Goal: Find specific page/section: Find specific page/section

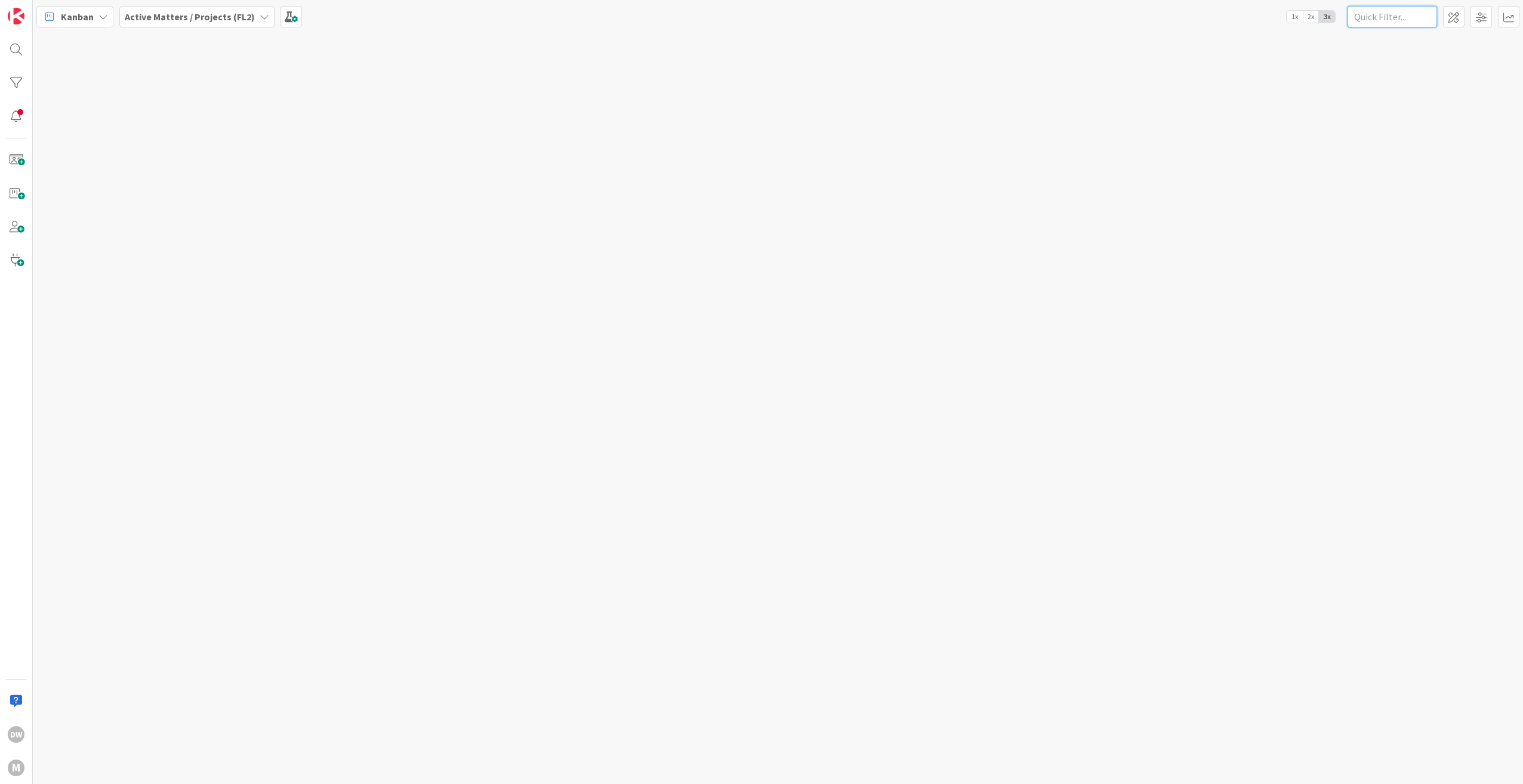
click at [1404, 19] on input "text" at bounding box center [1392, 17] width 90 height 22
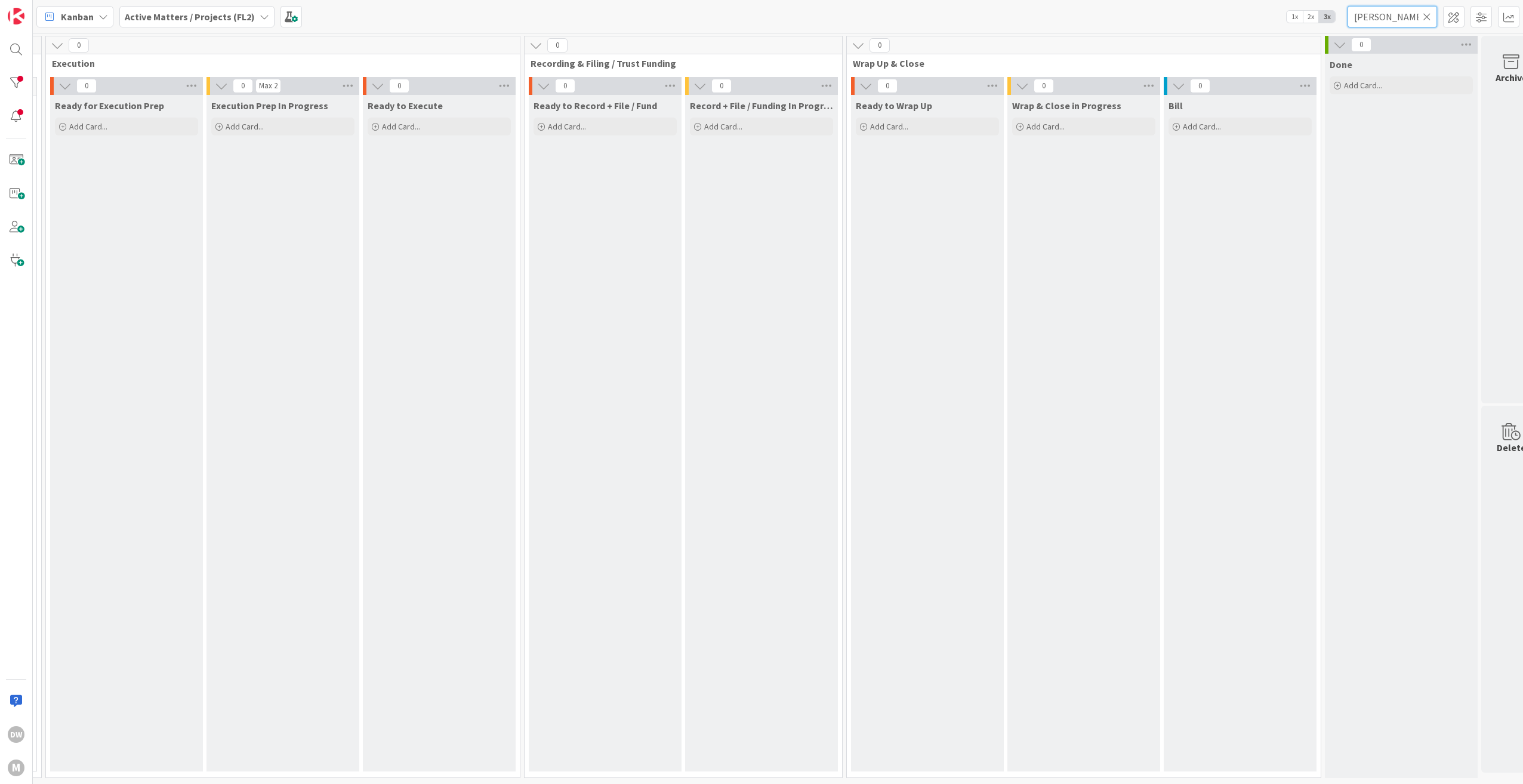
scroll to position [0, 1809]
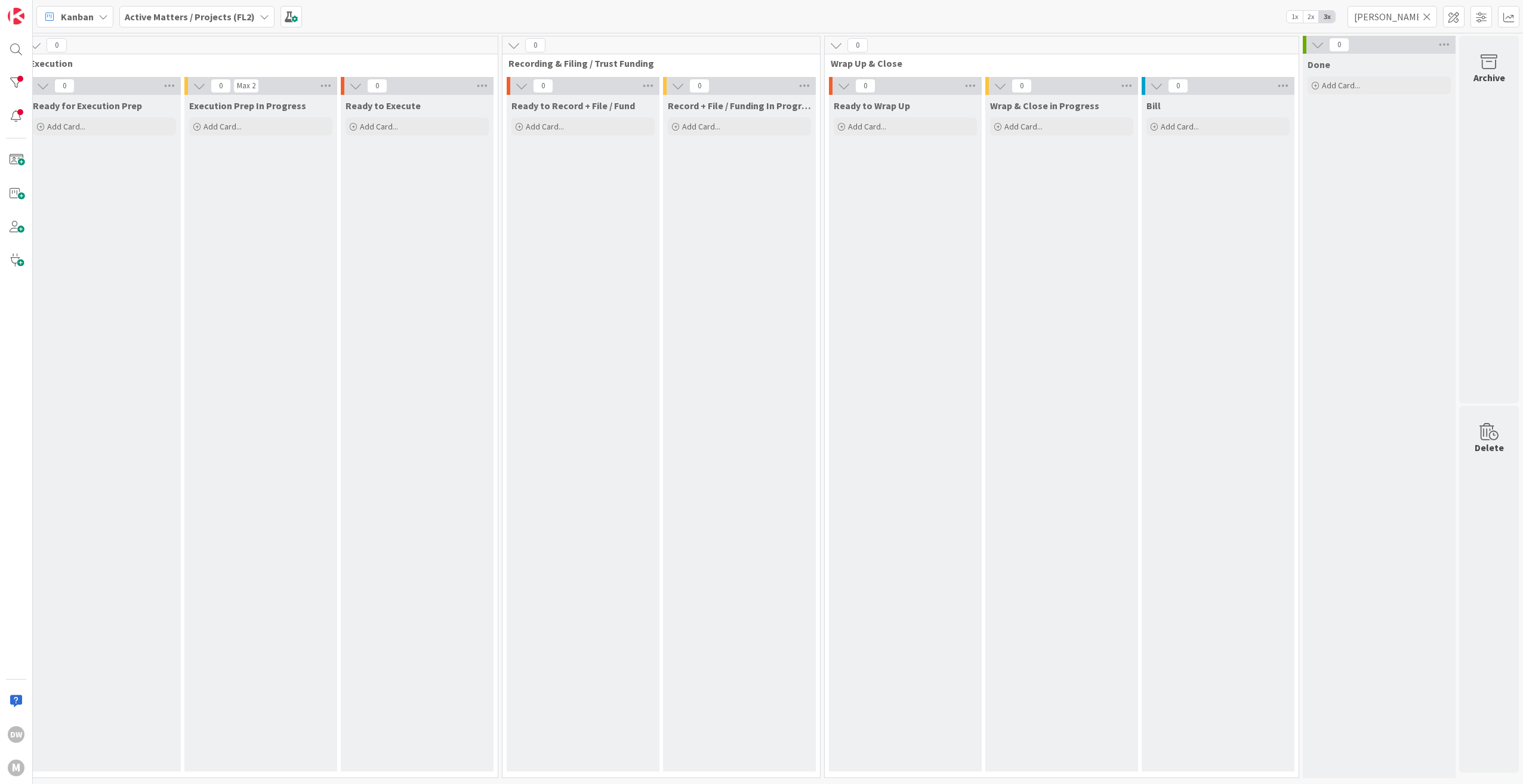
click at [259, 17] on icon at bounding box center [264, 17] width 10 height 10
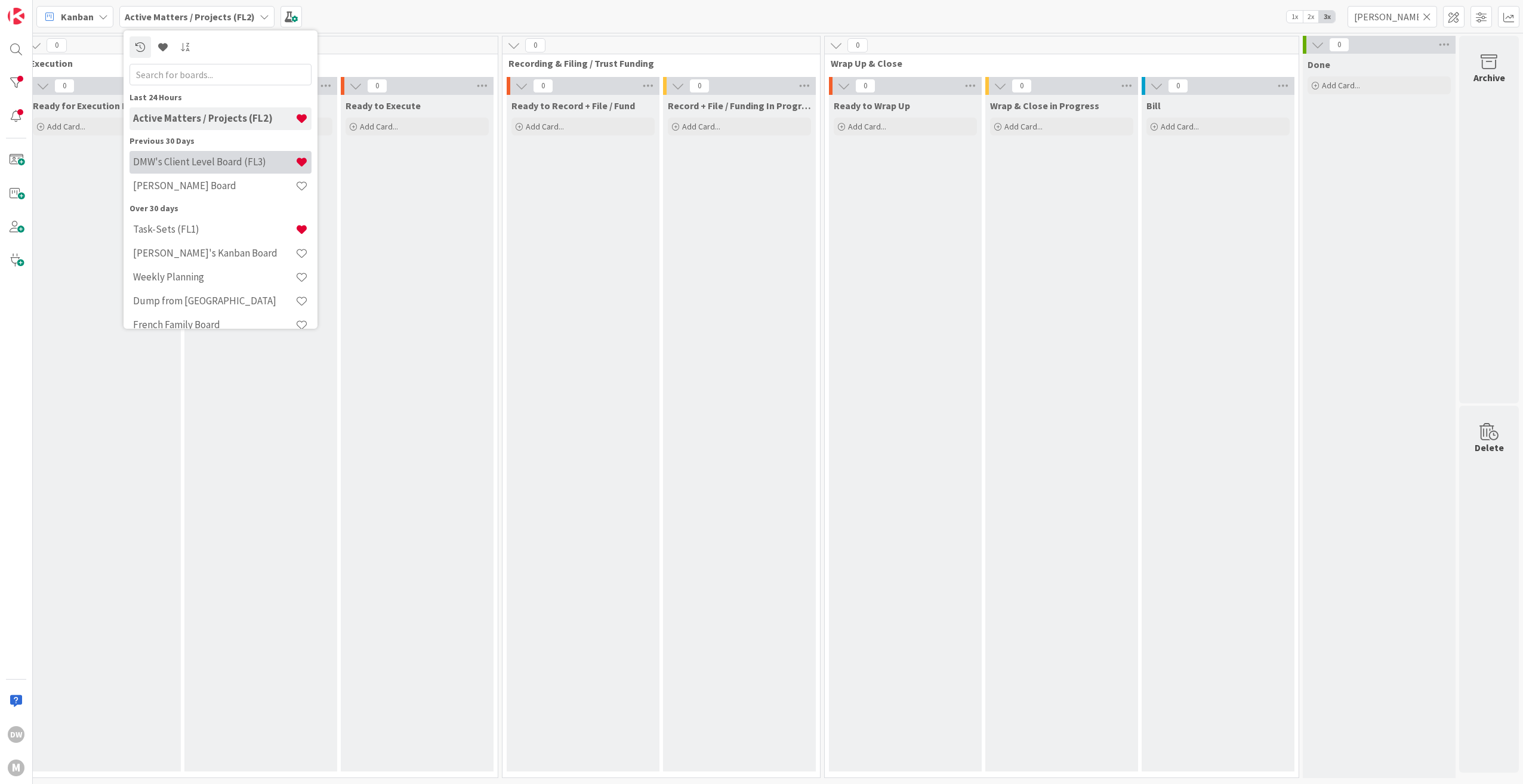
click at [237, 164] on h4 "DMW's Client Level Board (FL3)" at bounding box center [214, 161] width 162 height 12
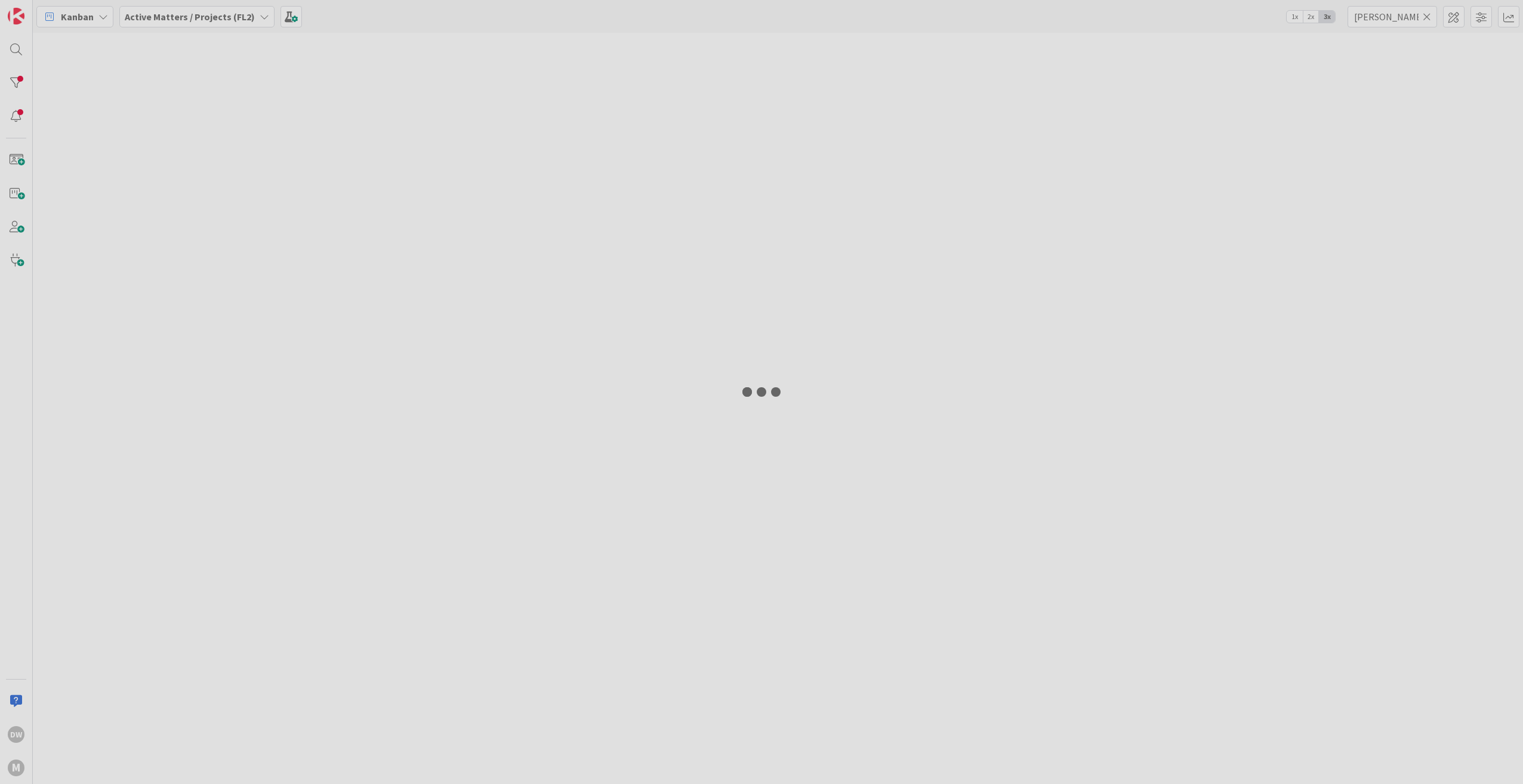
type input "smp"
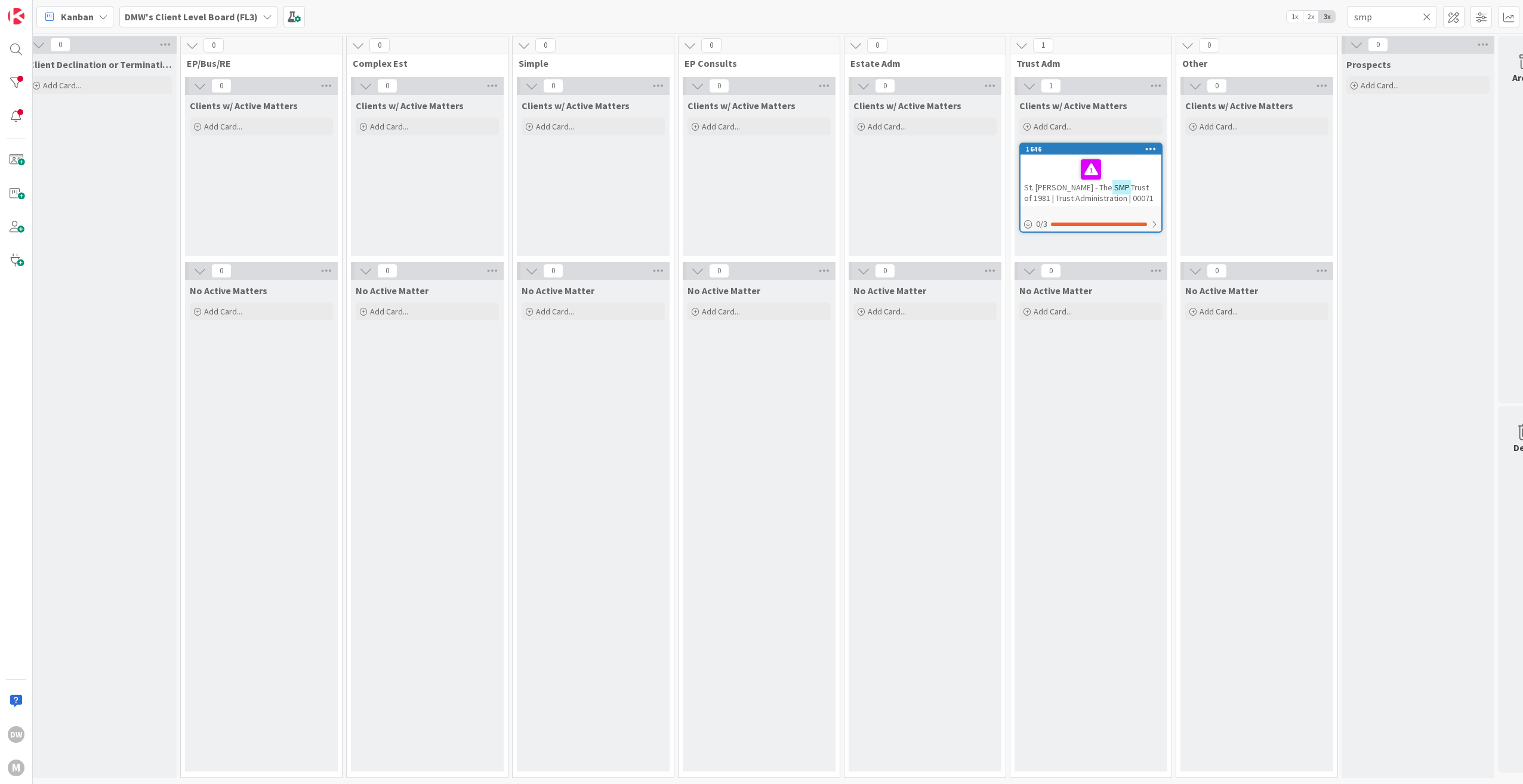
scroll to position [0, 9]
click at [265, 19] on icon at bounding box center [267, 17] width 10 height 10
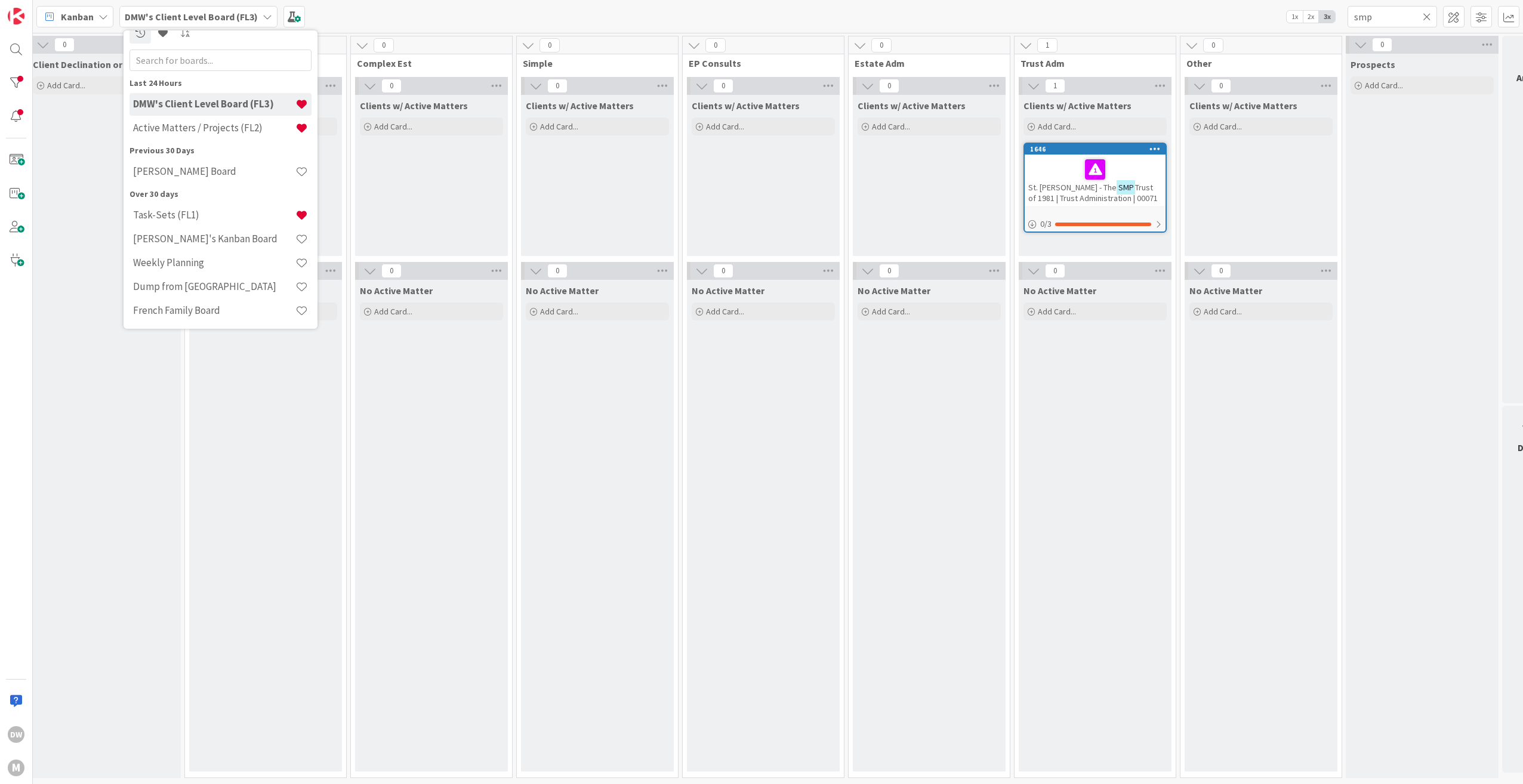
scroll to position [12, 0]
click at [257, 165] on div "[PERSON_NAME] Board" at bounding box center [221, 173] width 182 height 23
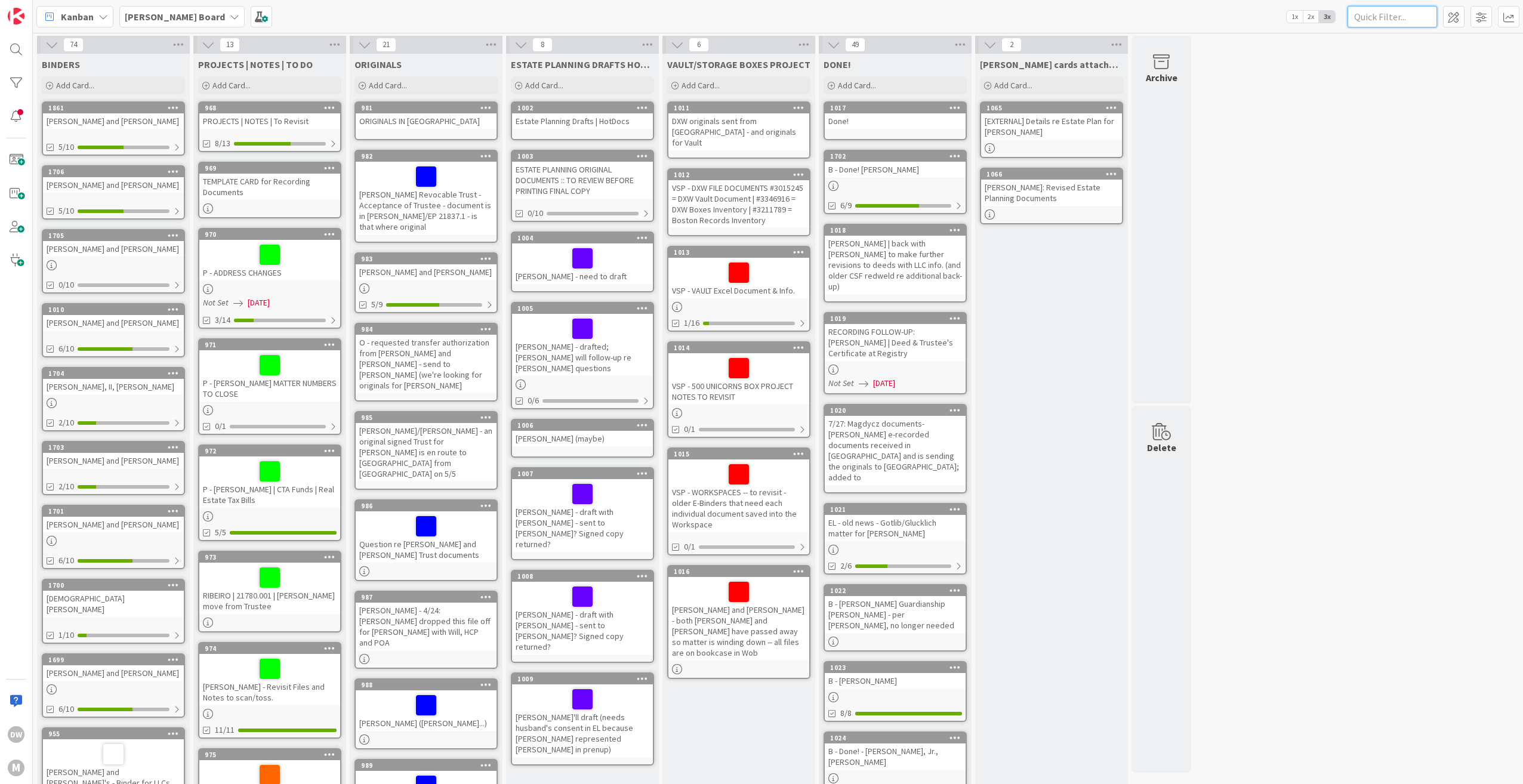
click at [1395, 17] on input "text" at bounding box center [1392, 17] width 90 height 22
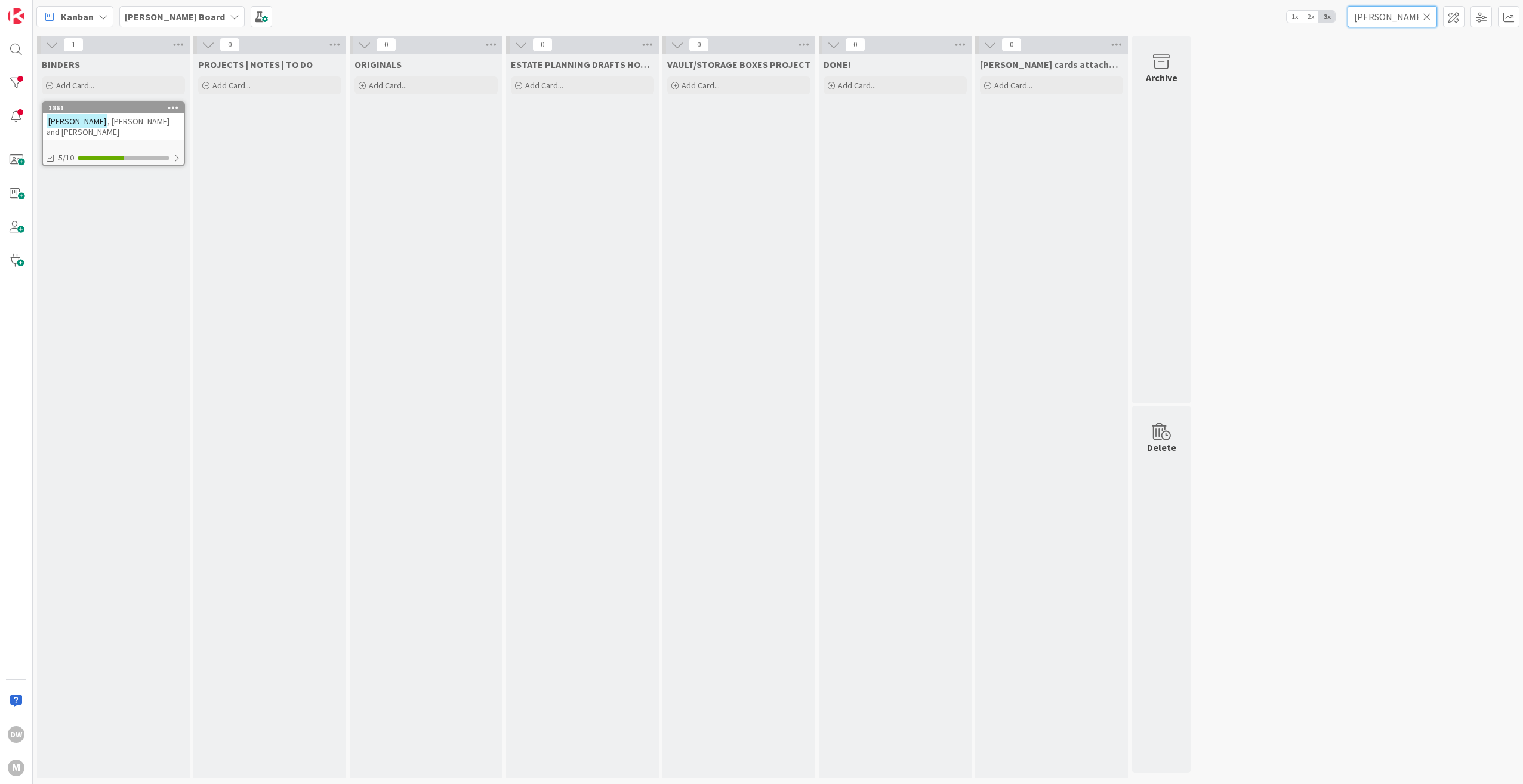
type input "[PERSON_NAME]"
click at [101, 123] on span ", [PERSON_NAME] and [PERSON_NAME]" at bounding box center [108, 126] width 123 height 22
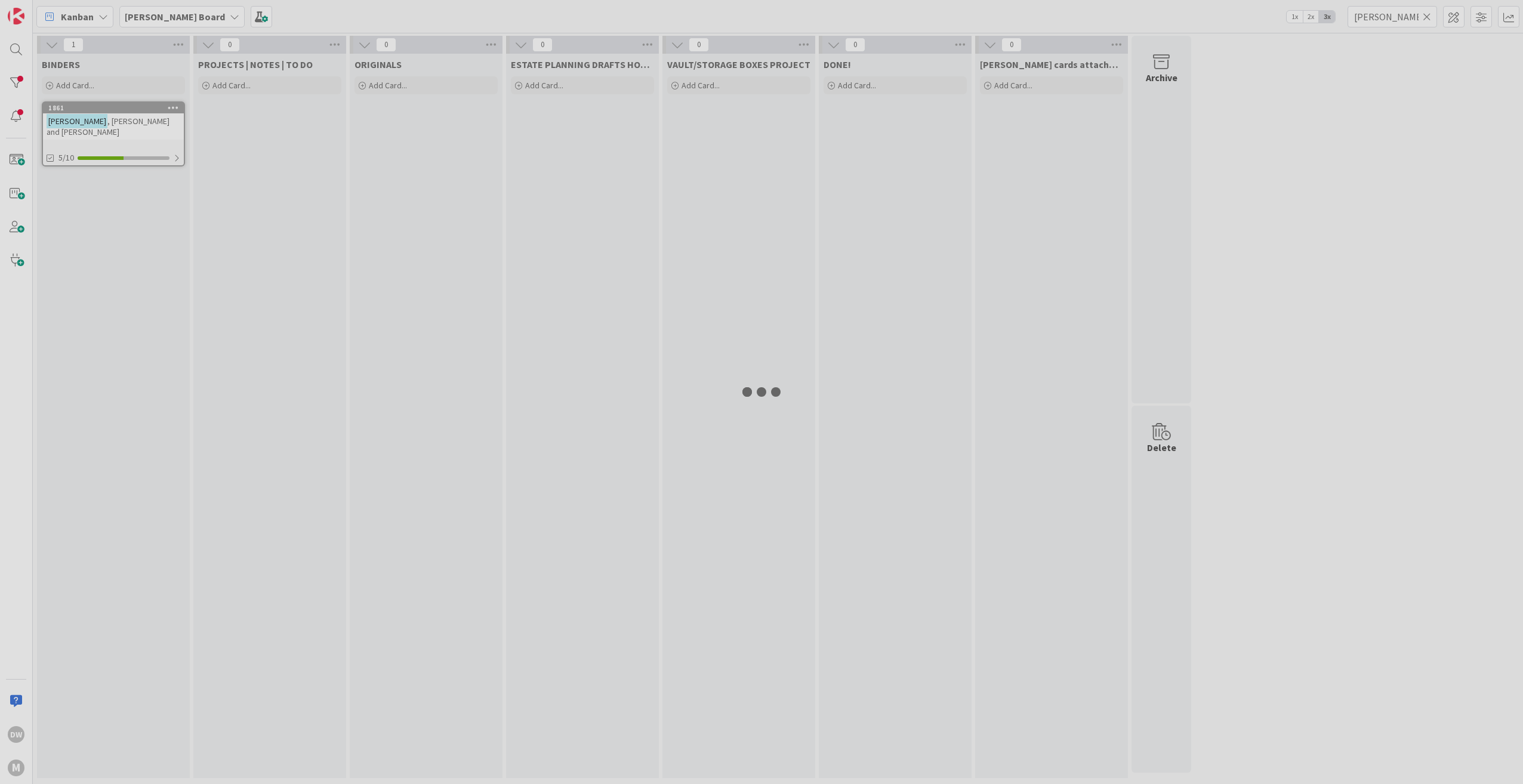
click at [101, 123] on div at bounding box center [761, 392] width 1523 height 784
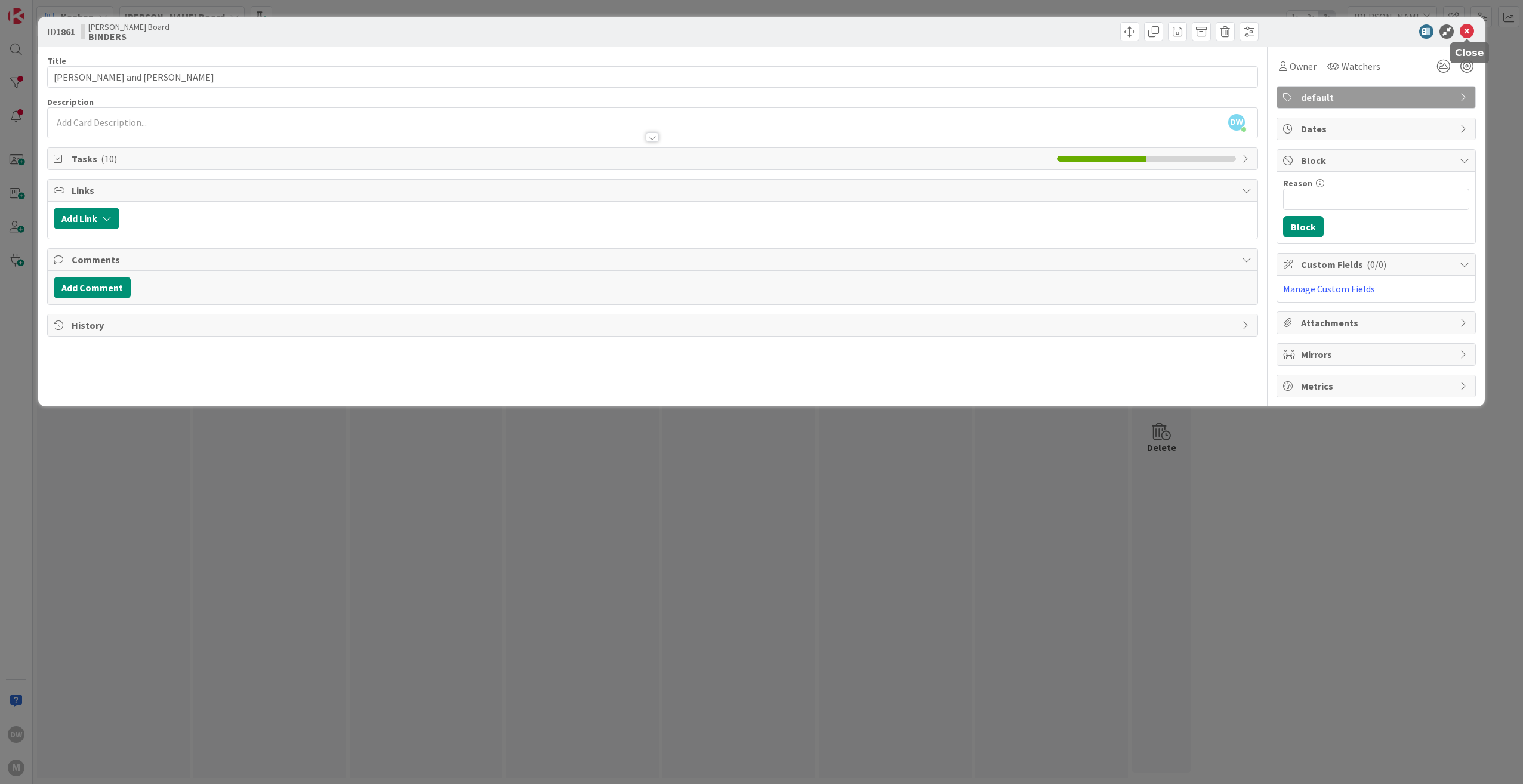
click at [1465, 28] on icon at bounding box center [1466, 31] width 15 height 15
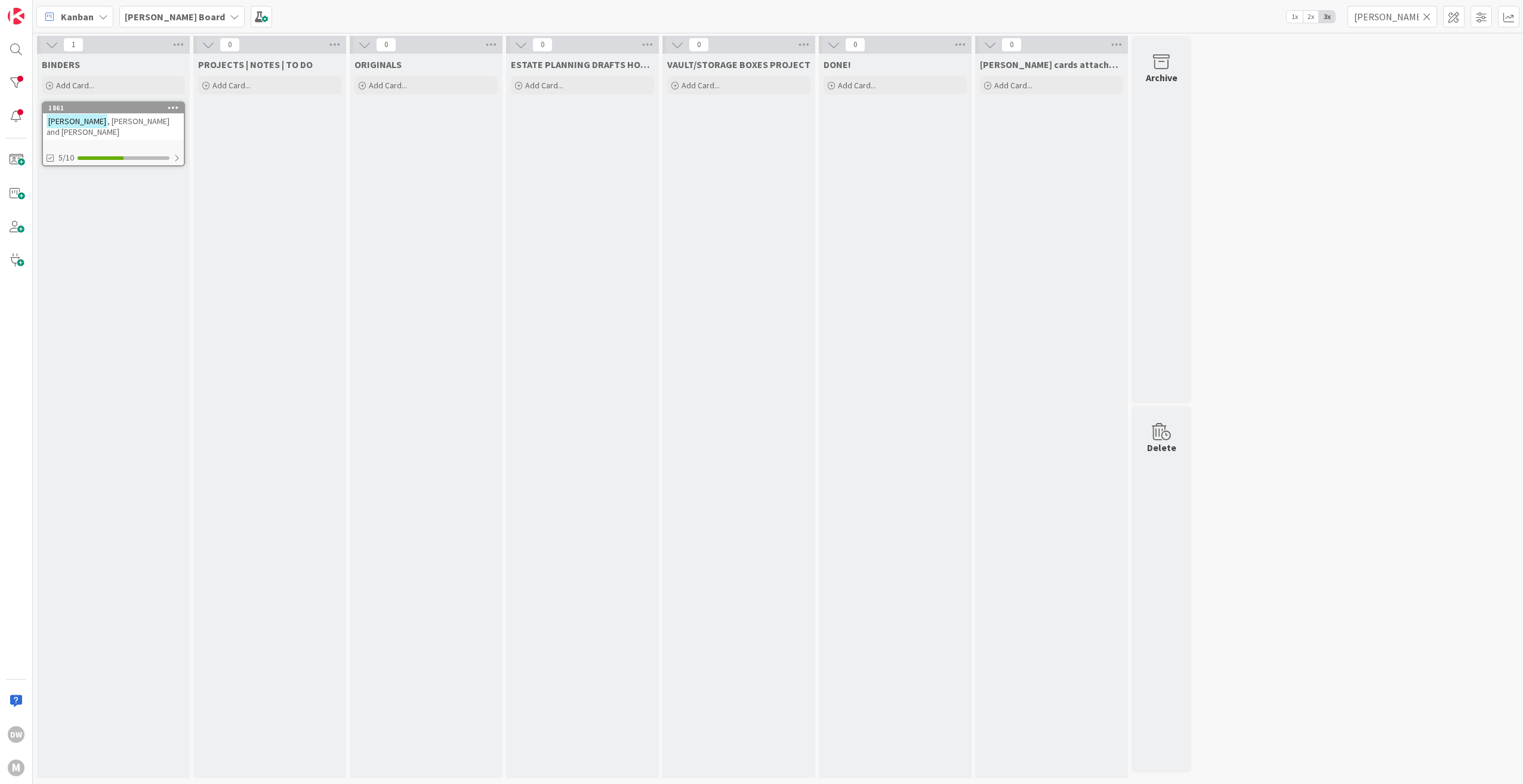
click at [1427, 15] on icon at bounding box center [1427, 16] width 8 height 10
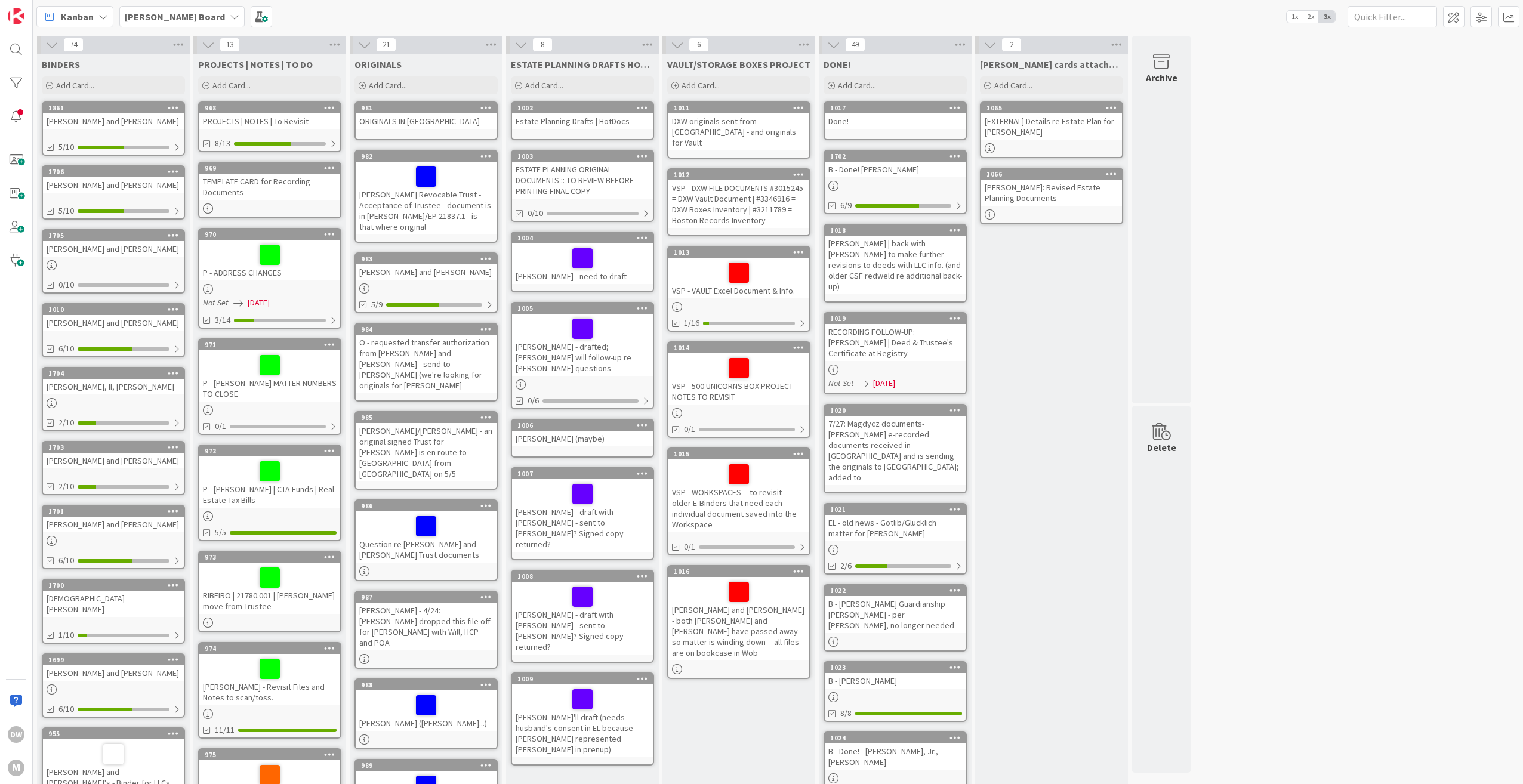
click at [128, 122] on div "[PERSON_NAME] and [PERSON_NAME]" at bounding box center [113, 121] width 141 height 15
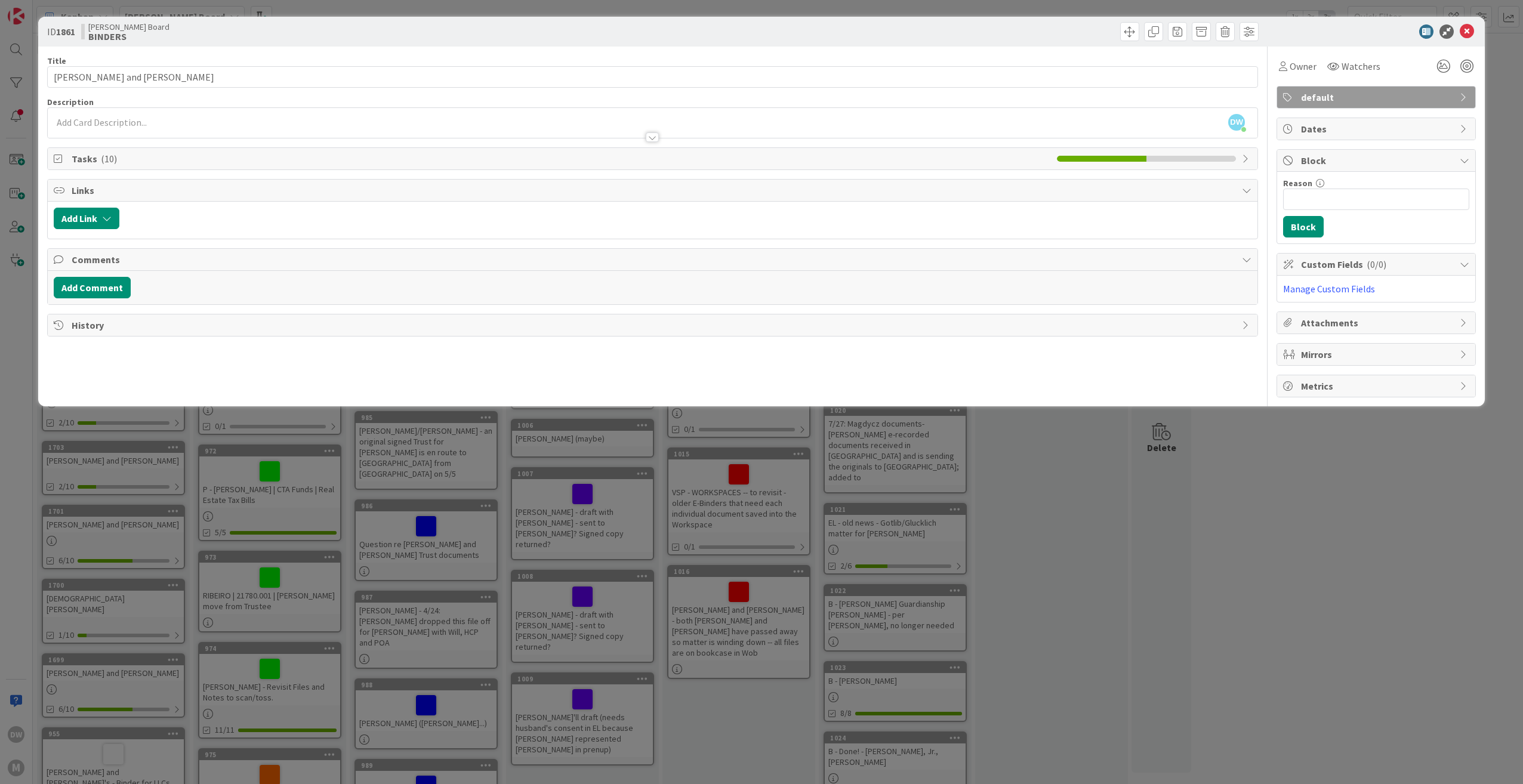
click at [78, 161] on span "Tasks ( 10 )" at bounding box center [561, 158] width 979 height 15
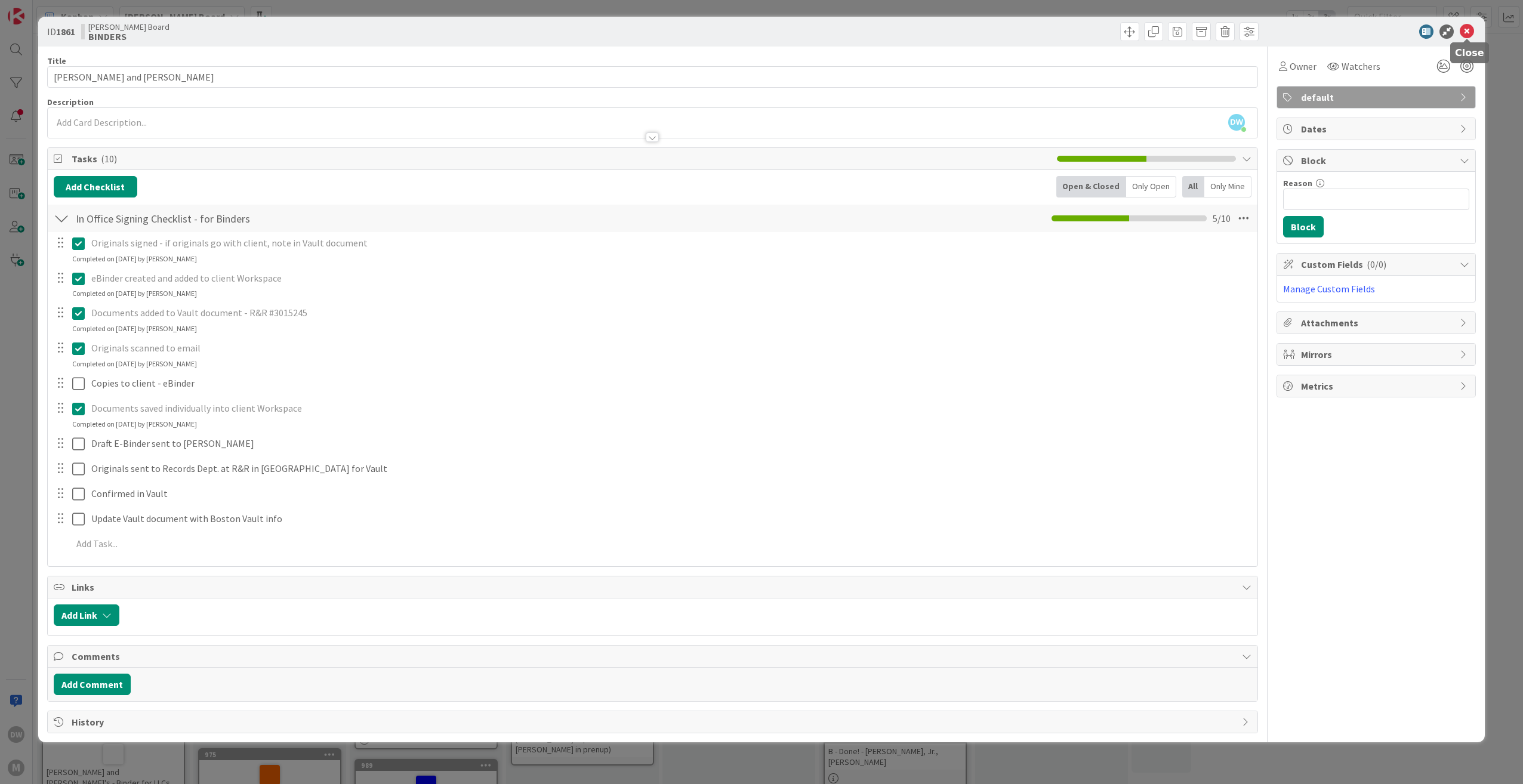
click at [1466, 31] on icon at bounding box center [1466, 31] width 15 height 15
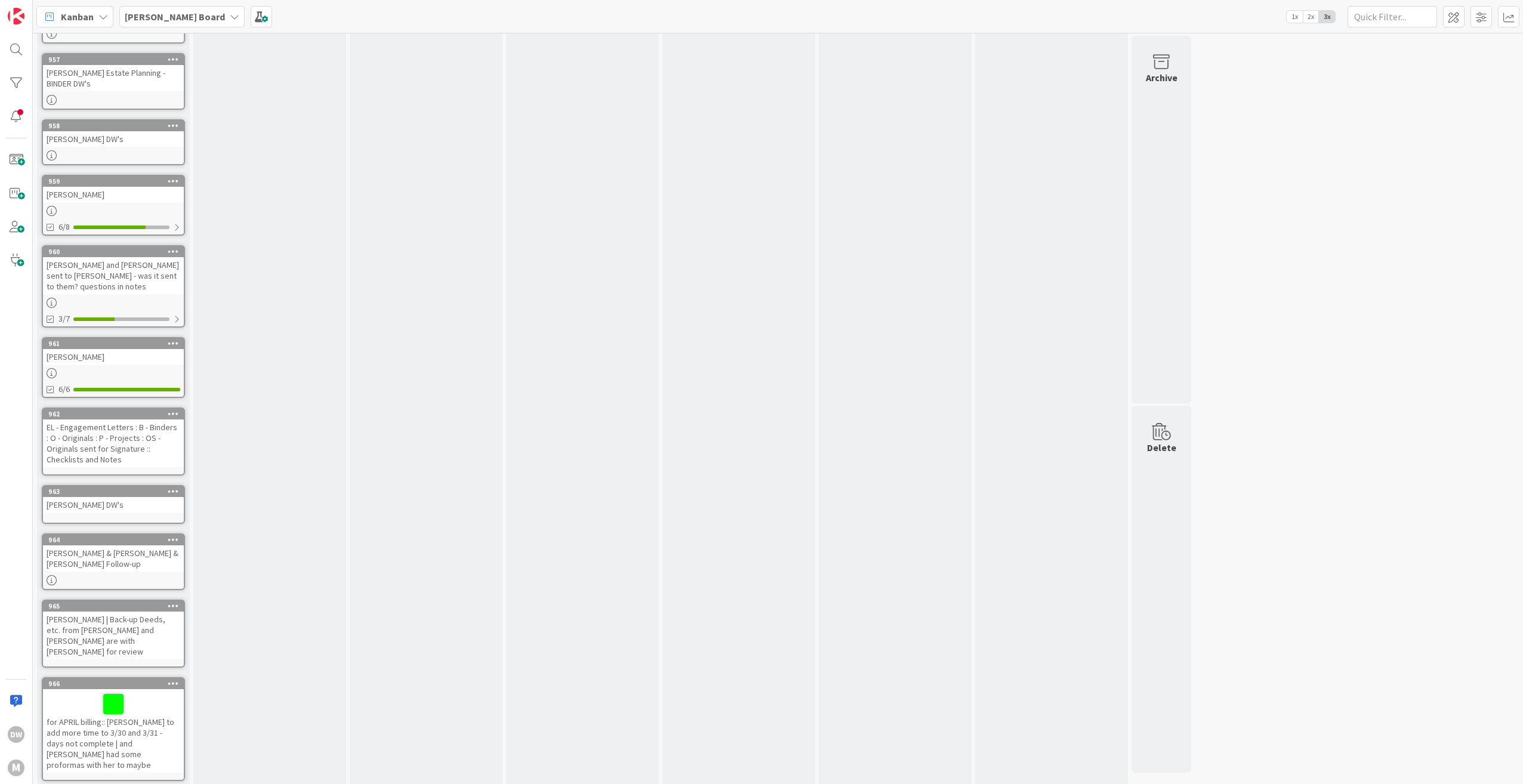
scroll to position [5188, 0]
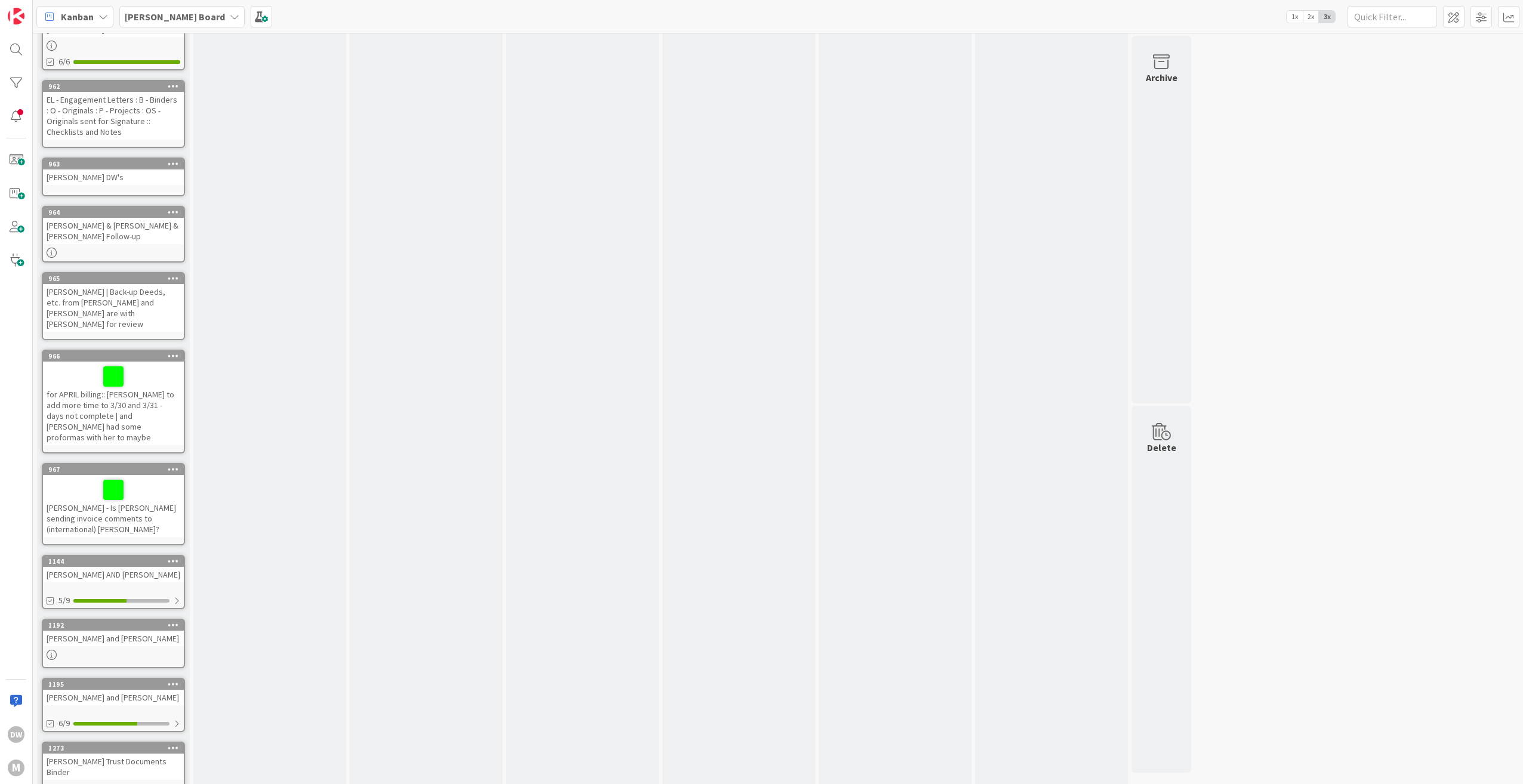
click at [151, 361] on div "for APRIL billing:: [PERSON_NAME] to add more time to 3/30 and 3/31 - days not …" at bounding box center [113, 403] width 141 height 83
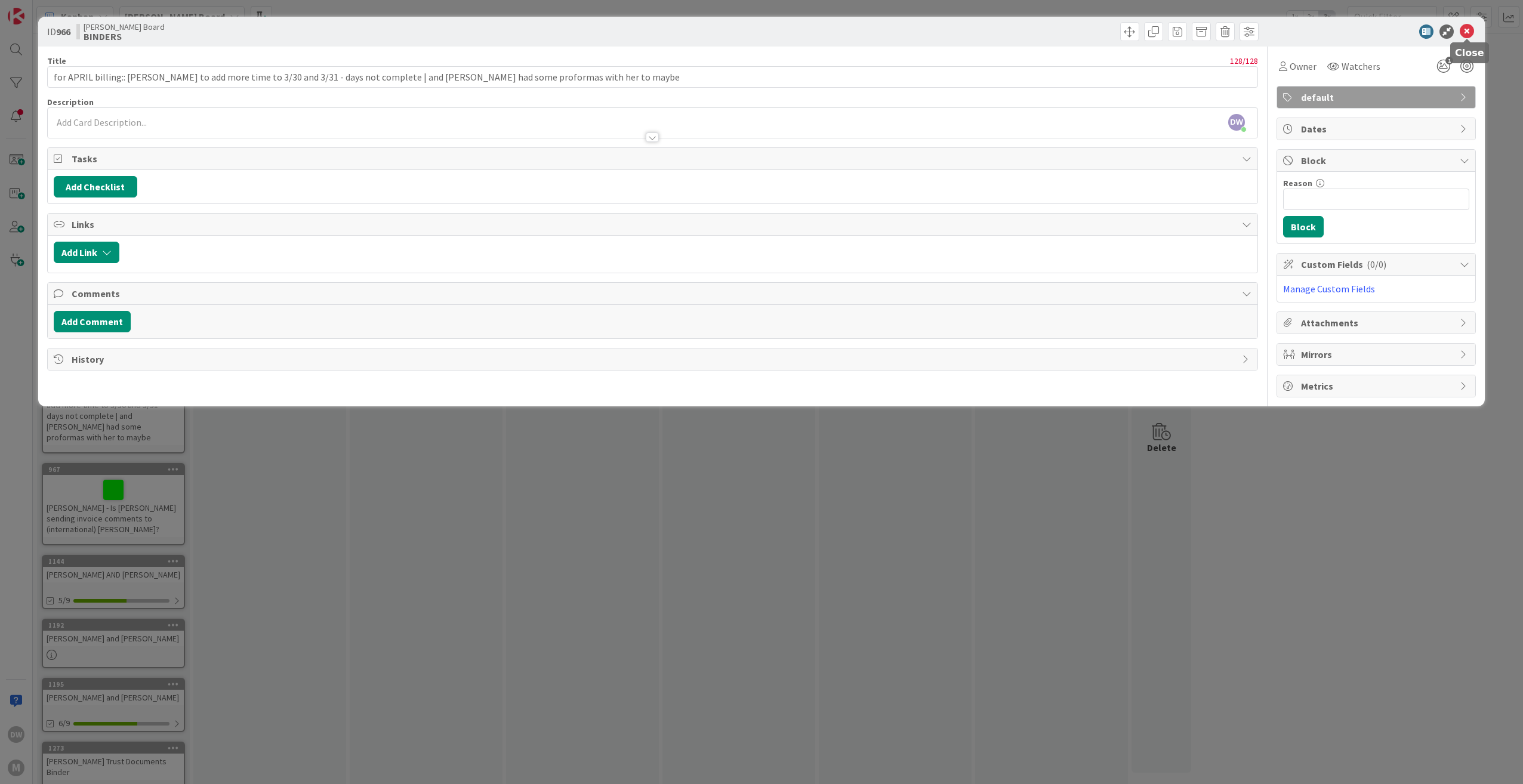
click at [1467, 29] on icon at bounding box center [1466, 31] width 15 height 15
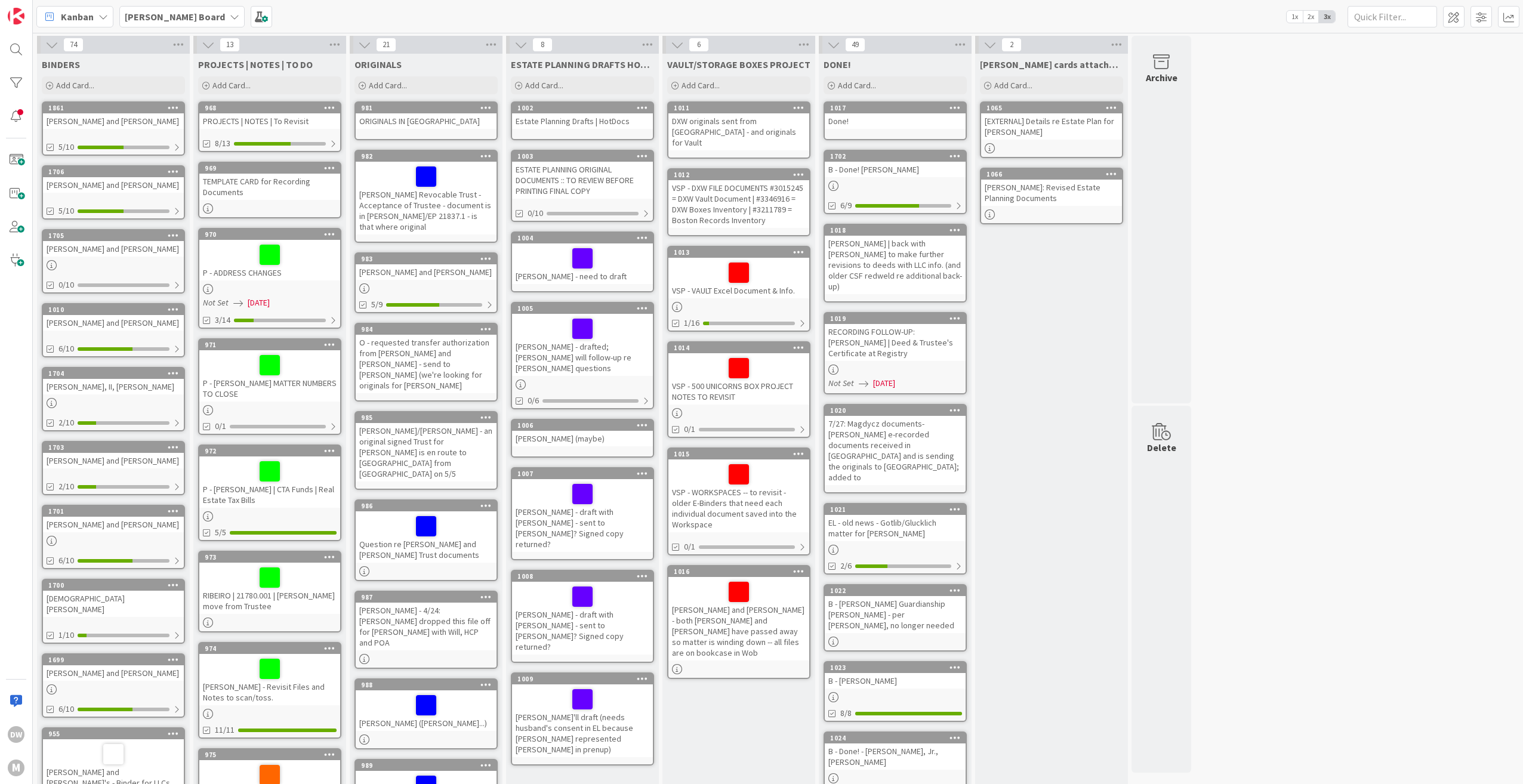
click at [96, 464] on div "[PERSON_NAME] and [PERSON_NAME]" at bounding box center [113, 461] width 141 height 15
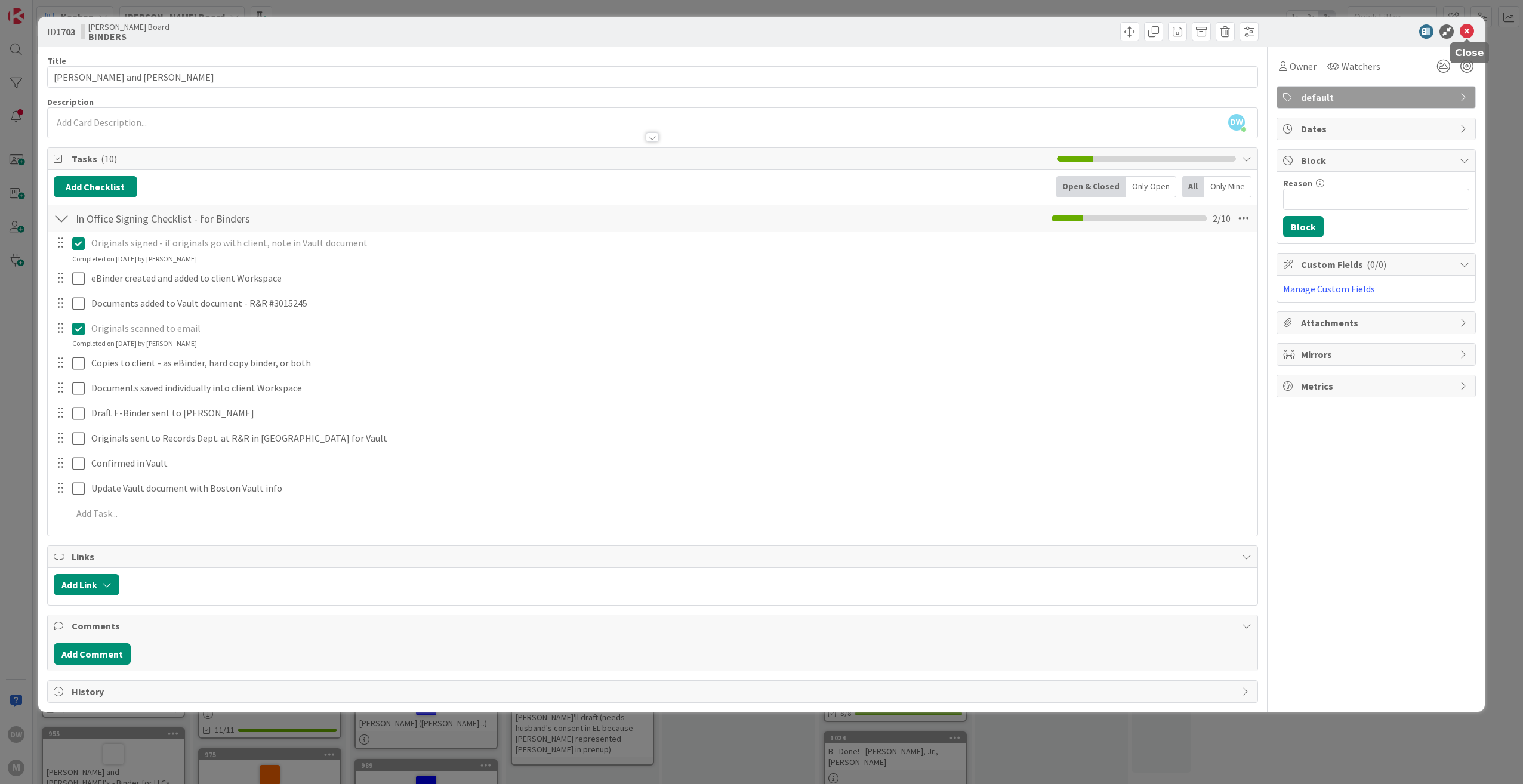
click at [1469, 33] on icon at bounding box center [1466, 31] width 15 height 15
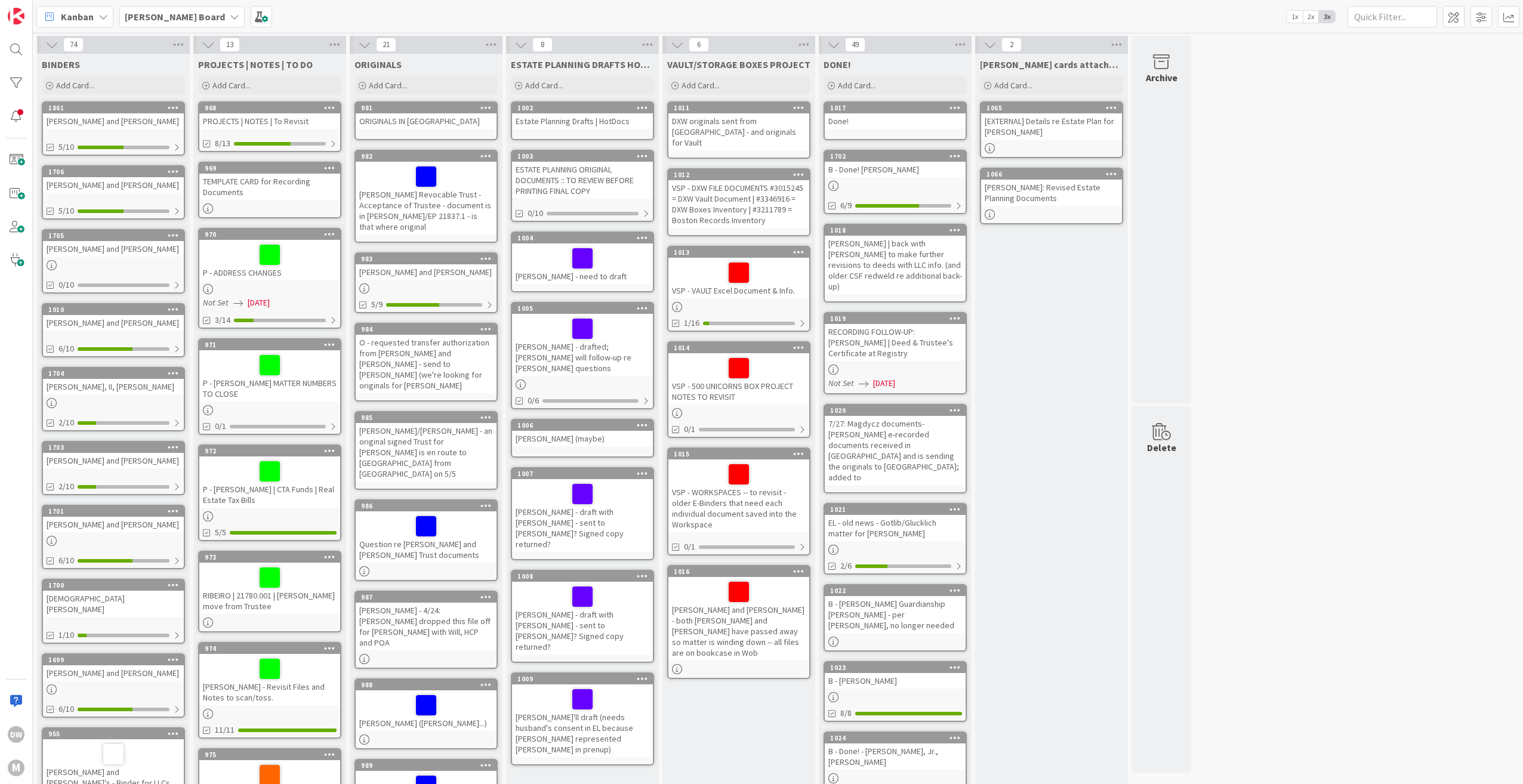
click at [733, 117] on div "DXW originals sent from [GEOGRAPHIC_DATA] - and originals for Vault" at bounding box center [738, 131] width 141 height 37
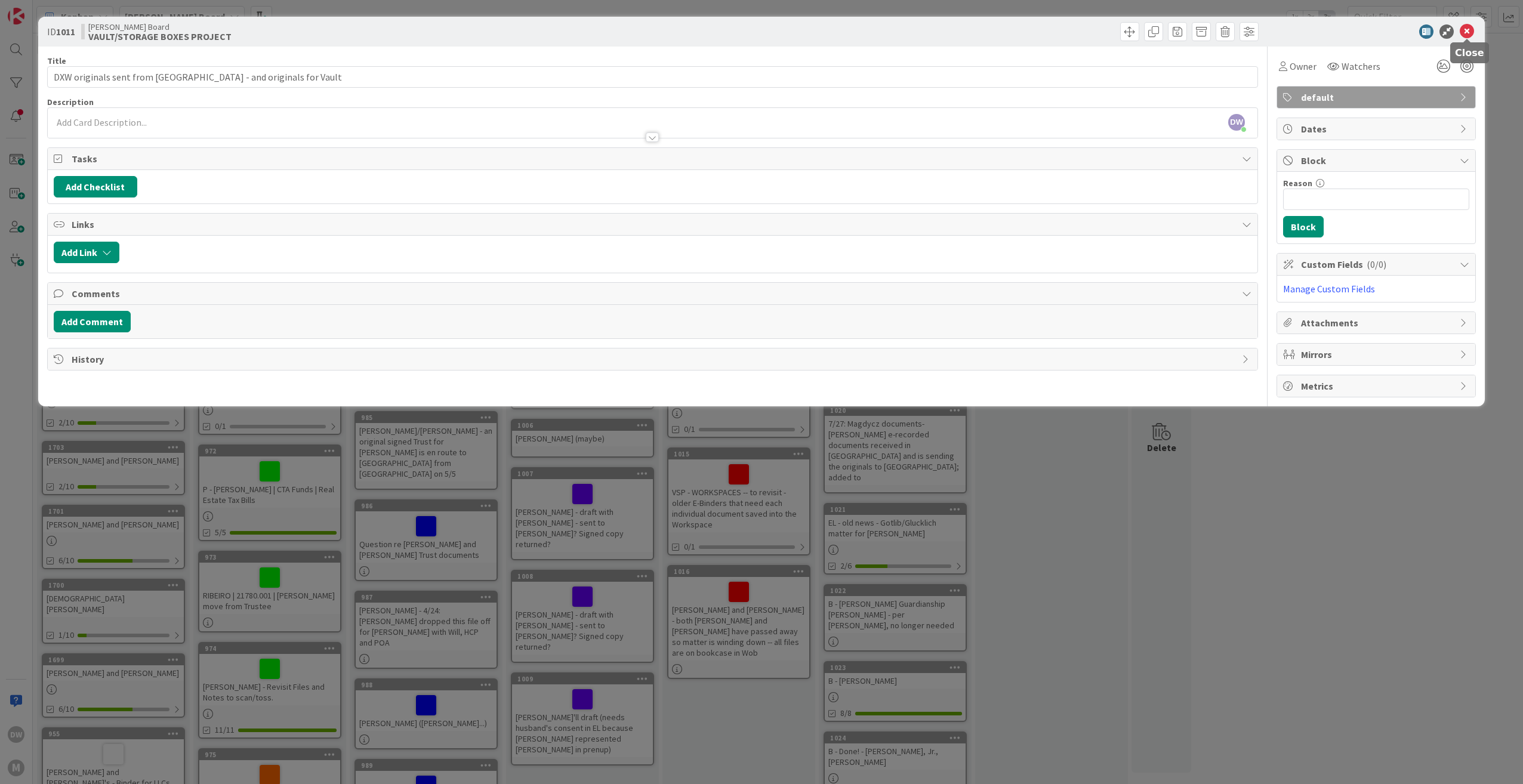
click at [1469, 32] on icon at bounding box center [1466, 31] width 15 height 15
